Goal: Communication & Community: Answer question/provide support

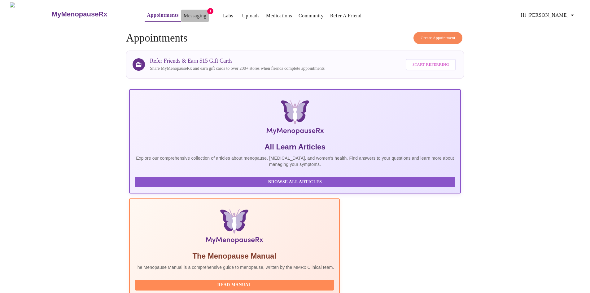
click at [184, 15] on link "Messaging" at bounding box center [195, 15] width 23 height 9
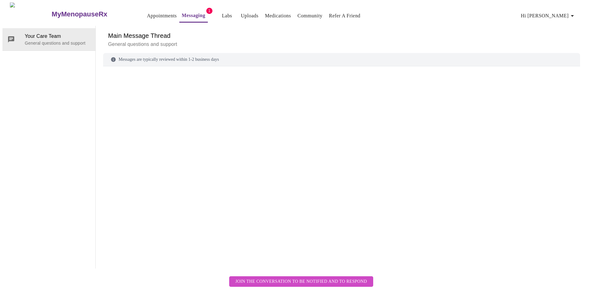
scroll to position [23, 0]
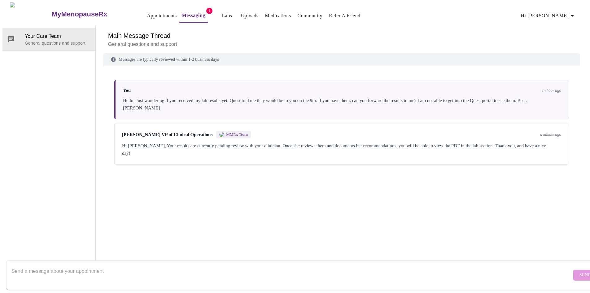
click at [22, 271] on textarea "Send a message about your appointment" at bounding box center [291, 275] width 560 height 20
type textarea "Perfect! Thank you! [PERSON_NAME]"
click at [579, 271] on span "Send" at bounding box center [585, 275] width 12 height 8
